Goal: Find specific page/section: Find specific page/section

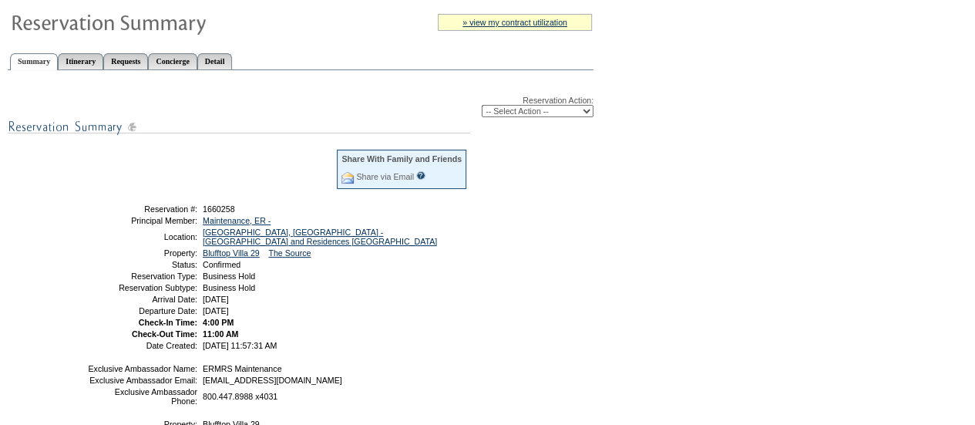
scroll to position [134, 0]
drag, startPoint x: 245, startPoint y: 210, endPoint x: 204, endPoint y: 210, distance: 41.6
click at [204, 210] on td "1660258" at bounding box center [334, 208] width 268 height 9
copy span "1660258"
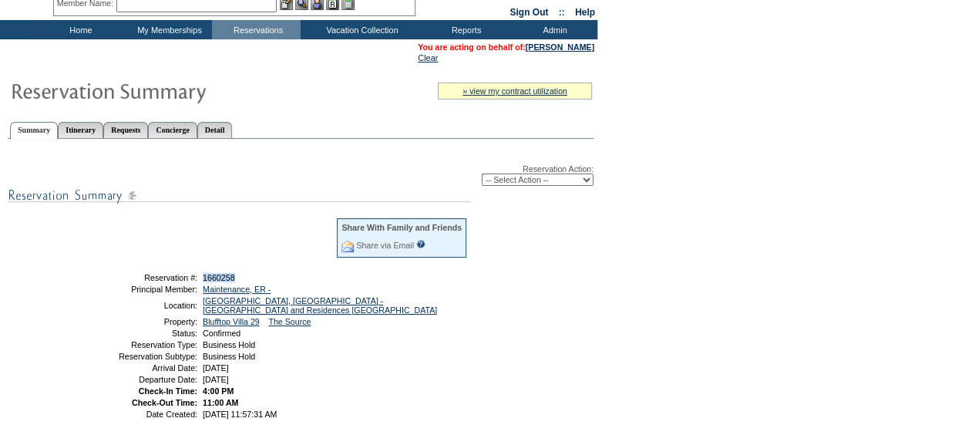
scroll to position [0, 0]
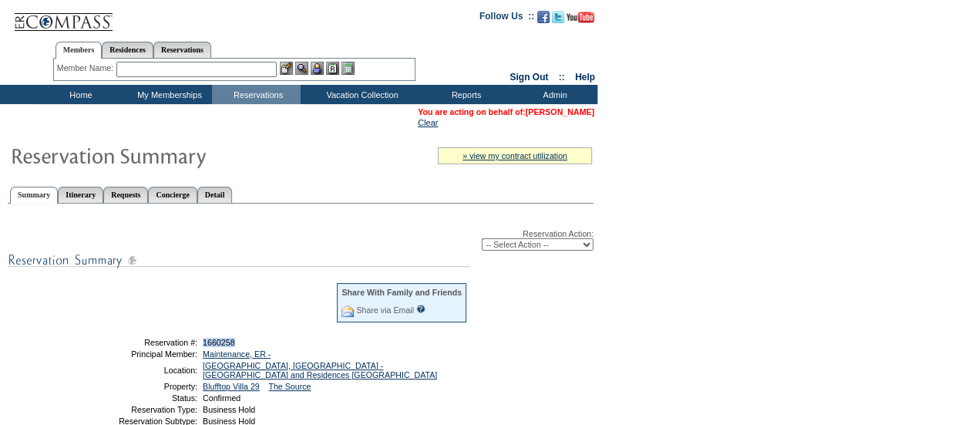
click at [564, 114] on link "[PERSON_NAME]" at bounding box center [560, 111] width 69 height 9
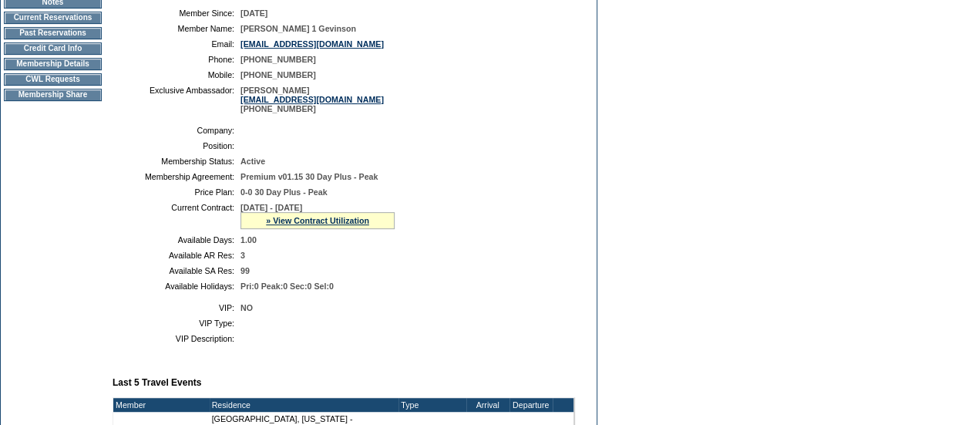
scroll to position [219, 0]
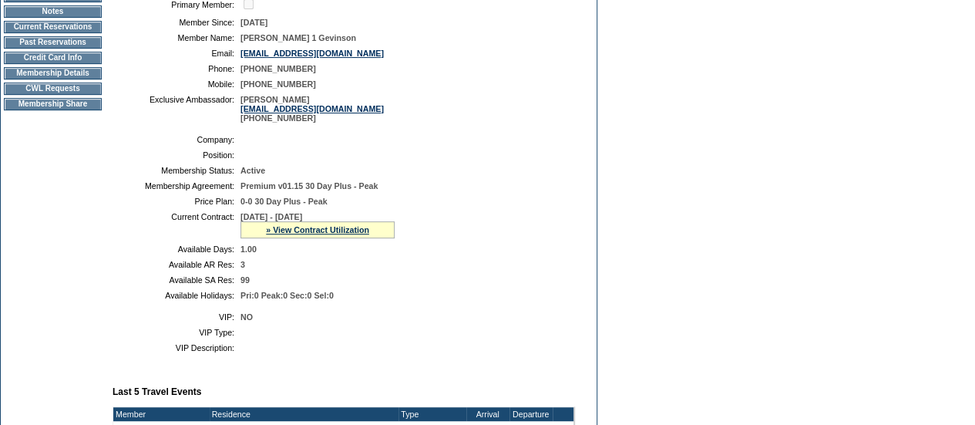
click at [40, 95] on td "CWL Requests" at bounding box center [53, 88] width 98 height 12
